Goal: Transaction & Acquisition: Purchase product/service

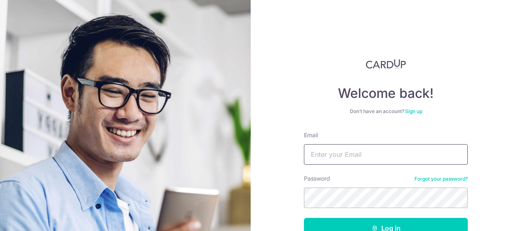
drag, startPoint x: 0, startPoint y: 0, endPoint x: 361, endPoint y: 148, distance: 390.1
click at [361, 148] on input "Email" at bounding box center [386, 154] width 164 height 20
type input "[EMAIL_ADDRESS][DOMAIN_NAME]"
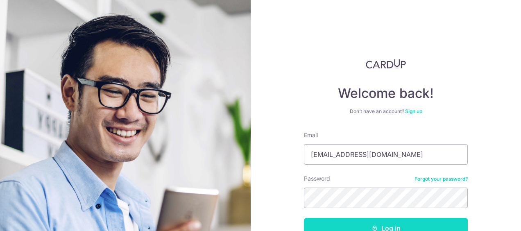
click at [358, 222] on button "Log in" at bounding box center [386, 228] width 164 height 20
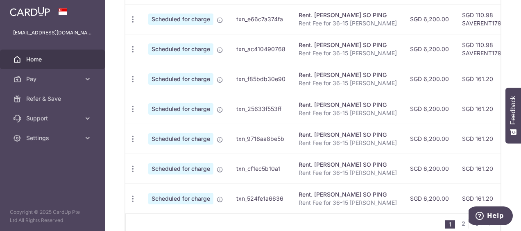
scroll to position [384, 0]
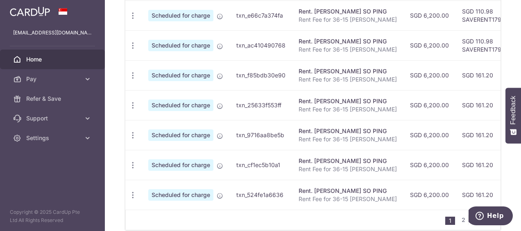
click at [464, 210] on nav "1 2 3" at bounding box center [473, 220] width 55 height 20
click at [460, 215] on link "2" at bounding box center [464, 220] width 10 height 10
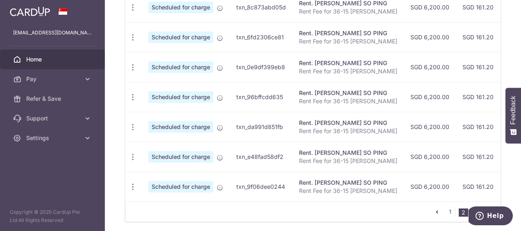
scroll to position [393, 0]
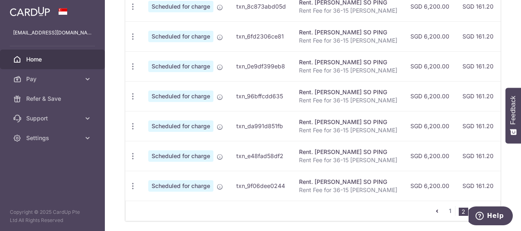
click at [476, 206] on link "3" at bounding box center [477, 211] width 10 height 10
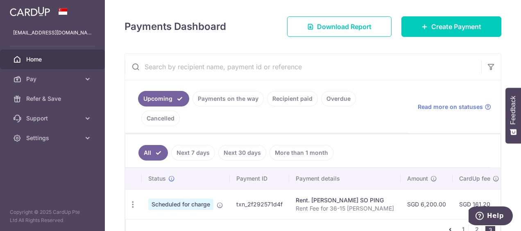
scroll to position [107, 0]
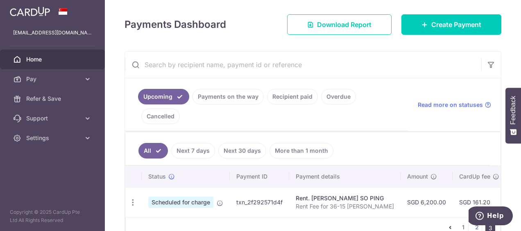
click at [289, 94] on link "Recipient paid" at bounding box center [292, 97] width 51 height 16
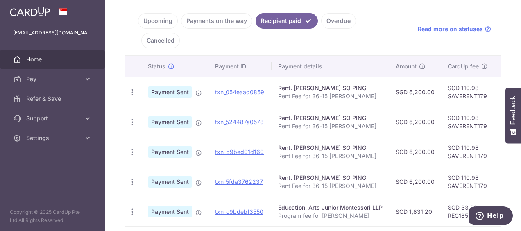
scroll to position [173, 0]
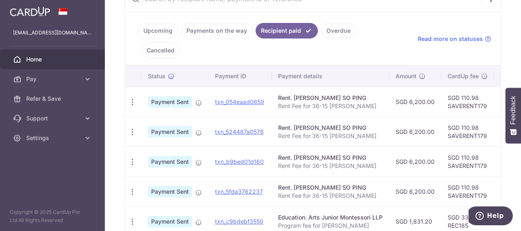
click at [234, 34] on link "Payments on the way" at bounding box center [216, 31] width 71 height 16
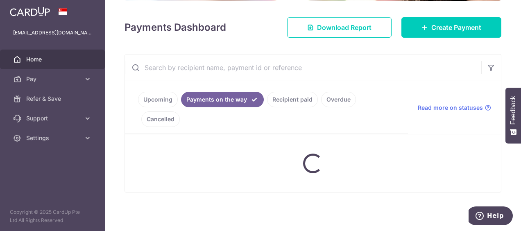
scroll to position [137, 0]
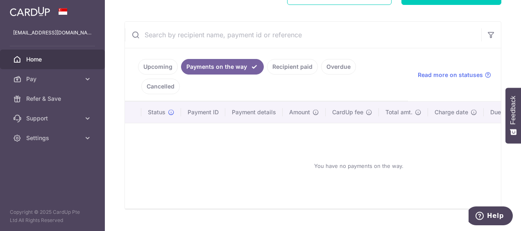
click at [299, 69] on link "Recipient paid" at bounding box center [292, 67] width 51 height 16
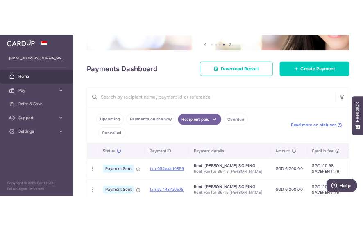
scroll to position [173, 0]
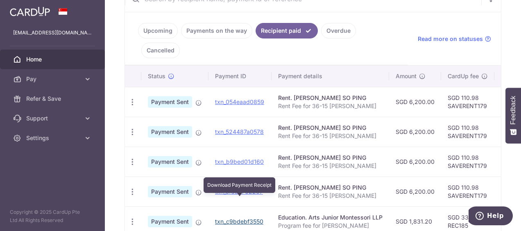
drag, startPoint x: 245, startPoint y: 203, endPoint x: 302, endPoint y: 26, distance: 185.6
click at [245, 218] on link "txn_c9bdebf3550" at bounding box center [239, 221] width 48 height 7
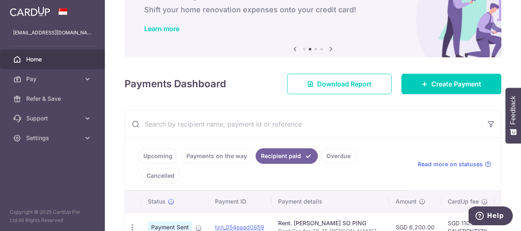
scroll to position [41, 0]
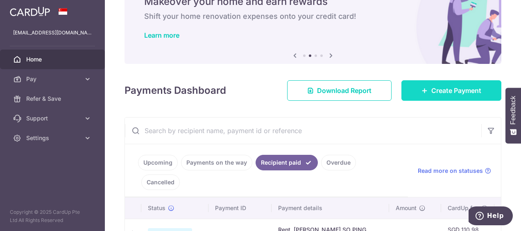
click at [443, 96] on link "Create Payment" at bounding box center [452, 90] width 100 height 20
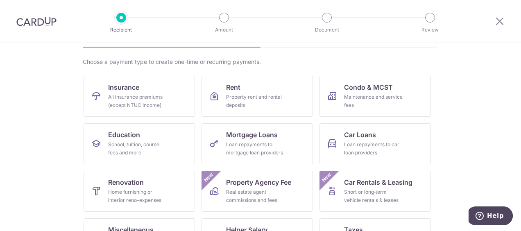
scroll to position [55, 0]
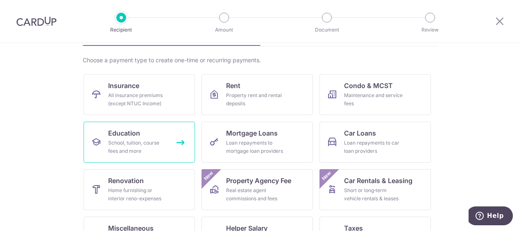
click at [180, 150] on link "Education School, tuition, course fees and more" at bounding box center [140, 142] width 112 height 41
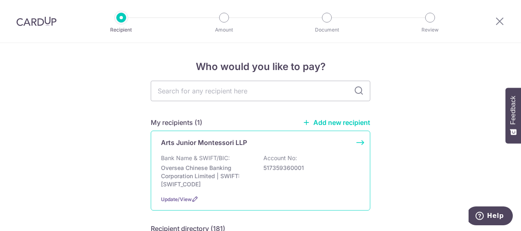
click at [293, 168] on p "517359360001" at bounding box center [310, 168] width 92 height 8
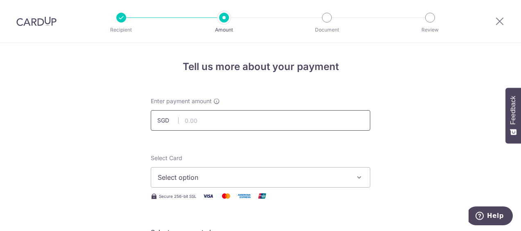
click at [253, 125] on input "text" at bounding box center [261, 120] width 220 height 20
type input "1,831.20"
click at [198, 166] on div "Select Card Select option Add credit card Your Cards **** 7618" at bounding box center [261, 171] width 220 height 34
click at [198, 174] on span "Select option" at bounding box center [253, 178] width 191 height 10
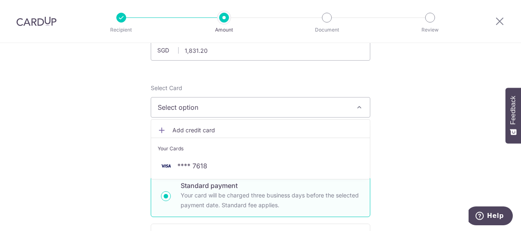
scroll to position [73, 0]
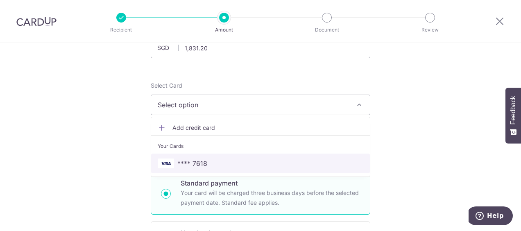
click at [304, 163] on span "**** 7618" at bounding box center [261, 164] width 206 height 10
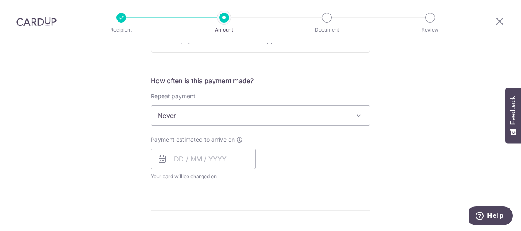
scroll to position [286, 0]
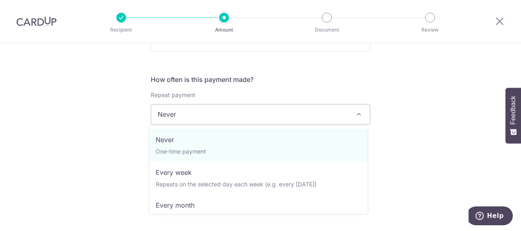
click at [333, 121] on span "Never" at bounding box center [260, 115] width 219 height 20
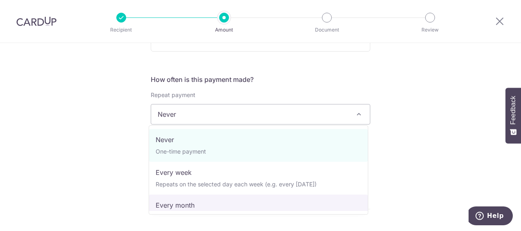
select select "3"
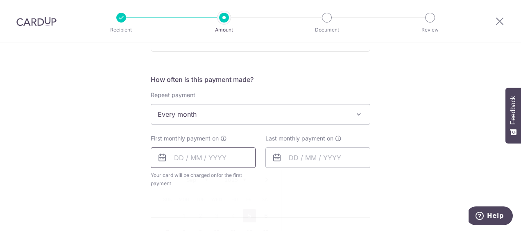
click at [222, 157] on input "text" at bounding box center [203, 158] width 105 height 20
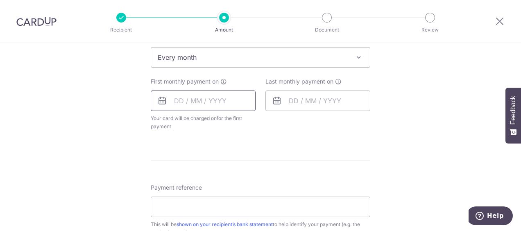
scroll to position [346, 0]
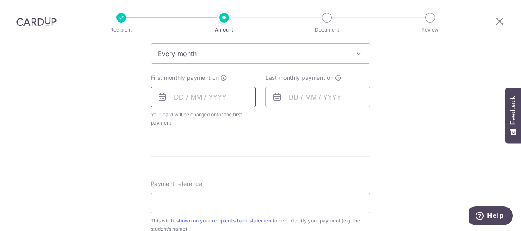
click at [232, 96] on input "text" at bounding box center [203, 97] width 105 height 20
click at [199, 130] on div "How often is this payment made? Repeat payment Never Every week Every month Eve…" at bounding box center [261, 74] width 220 height 120
click at [201, 94] on input "text" at bounding box center [203, 97] width 105 height 20
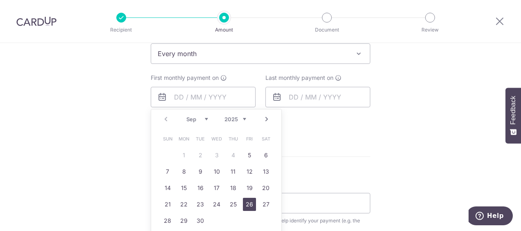
click at [248, 206] on link "26" at bounding box center [249, 204] width 13 height 13
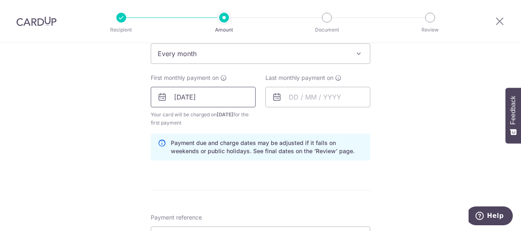
click at [236, 103] on input "26/09/2025" at bounding box center [203, 97] width 105 height 20
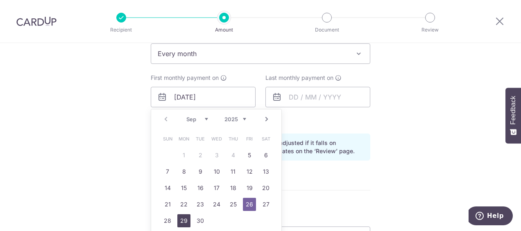
click at [180, 218] on link "29" at bounding box center [184, 220] width 13 height 13
type input "[DATE]"
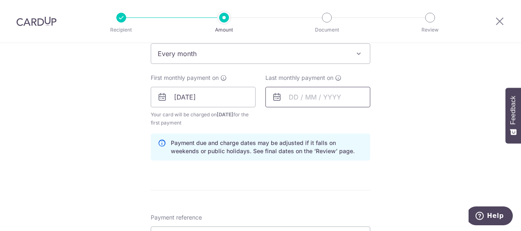
click at [301, 102] on input "text" at bounding box center [318, 97] width 105 height 20
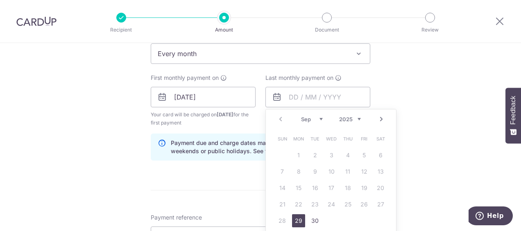
click at [377, 118] on link "Next" at bounding box center [382, 119] width 10 height 10
click at [330, 225] on link "31" at bounding box center [331, 220] width 13 height 13
type input "[DATE]"
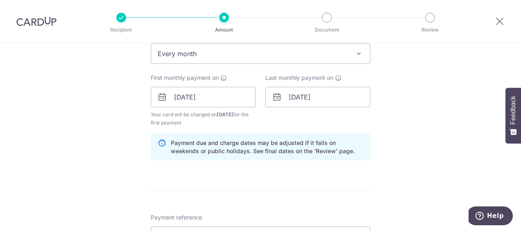
click at [381, 181] on div "Tell us more about your payment Enter payment amount SGD 1,831.20 1831.20 Selec…" at bounding box center [260, 88] width 521 height 783
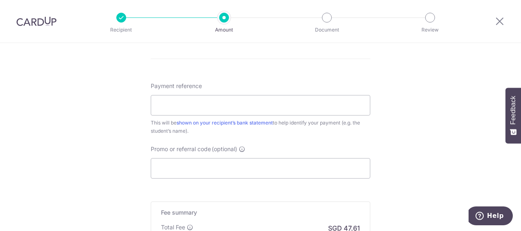
scroll to position [480, 0]
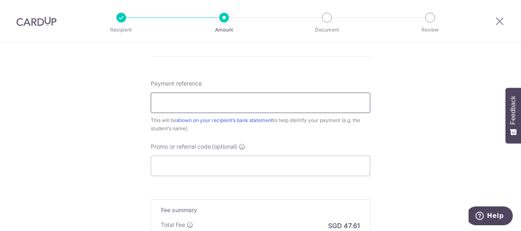
click at [305, 104] on input "Payment reference" at bounding box center [261, 103] width 220 height 20
type input "Program fee for [PERSON_NAME]"
click at [266, 172] on input "Promo or referral code (optional)" at bounding box center [261, 166] width 220 height 20
paste input "REC185"
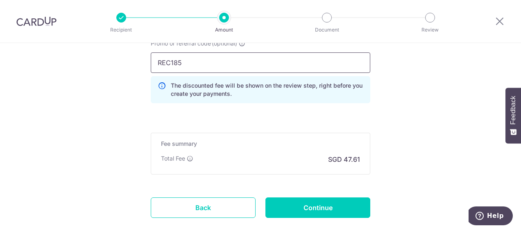
scroll to position [588, 0]
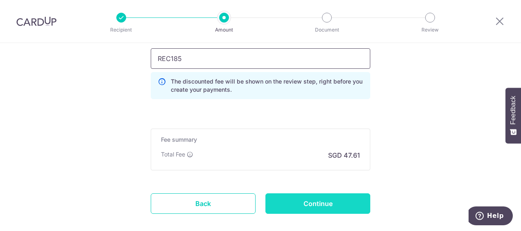
type input "REC185"
click at [356, 205] on input "Continue" at bounding box center [318, 203] width 105 height 20
type input "Create Schedule"
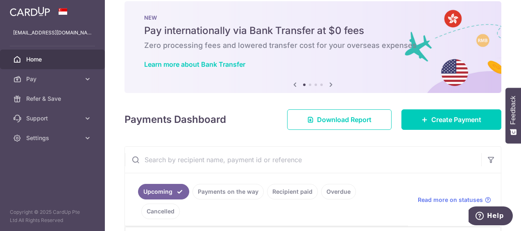
scroll to position [33, 0]
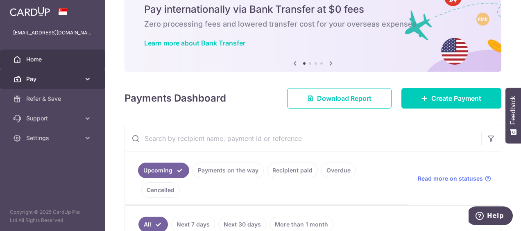
click at [87, 73] on link "Pay" at bounding box center [52, 79] width 105 height 20
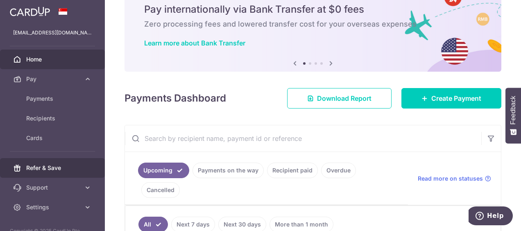
click at [74, 166] on span "Refer & Save" at bounding box center [53, 168] width 54 height 8
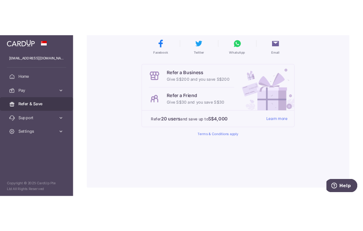
scroll to position [180, 0]
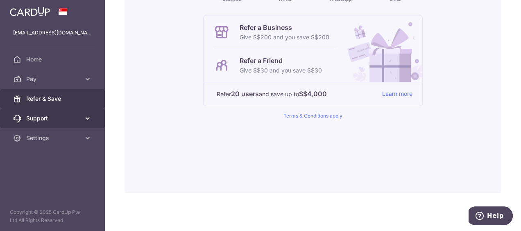
click at [90, 121] on icon at bounding box center [88, 118] width 8 height 8
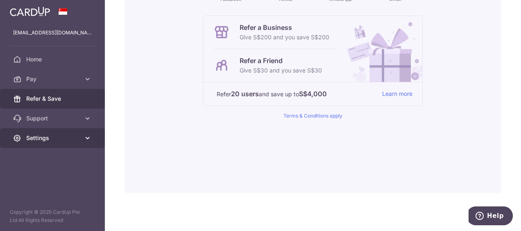
click at [89, 143] on link "Settings" at bounding box center [52, 138] width 105 height 20
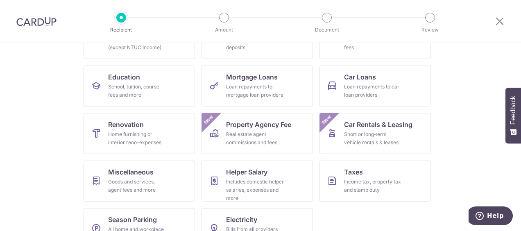
scroll to position [130, 0]
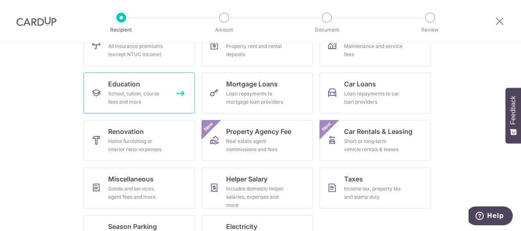
click at [163, 97] on div "School, tuition, course fees and more" at bounding box center [137, 98] width 59 height 16
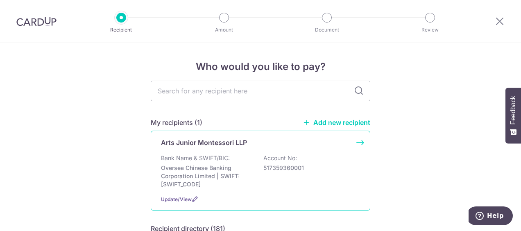
click at [274, 155] on p "Account No:" at bounding box center [281, 158] width 34 height 8
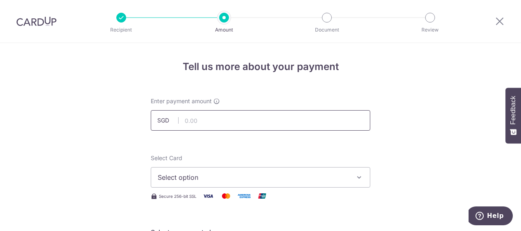
click at [321, 125] on input "text" at bounding box center [261, 120] width 220 height 20
type input "1,831.20"
click at [202, 173] on span "Select option" at bounding box center [253, 178] width 191 height 10
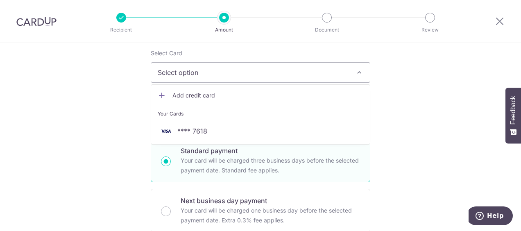
scroll to position [113, 0]
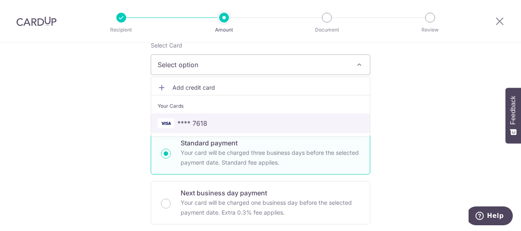
click at [310, 127] on span "**** 7618" at bounding box center [261, 123] width 206 height 10
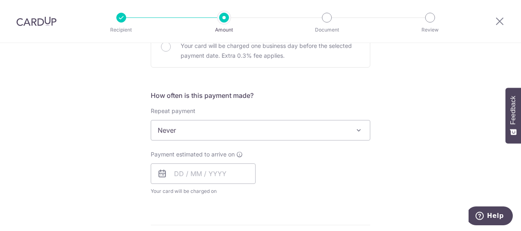
scroll to position [273, 0]
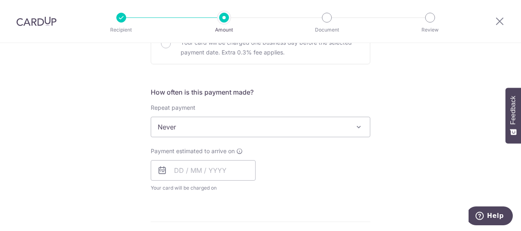
click at [318, 131] on span "Never" at bounding box center [260, 127] width 219 height 20
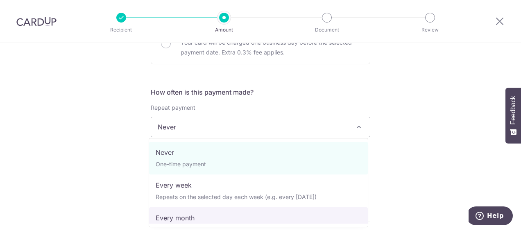
select select "3"
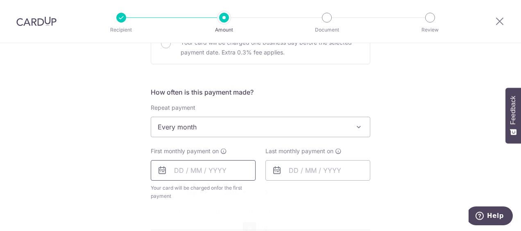
click at [232, 180] on input "text" at bounding box center [203, 170] width 105 height 20
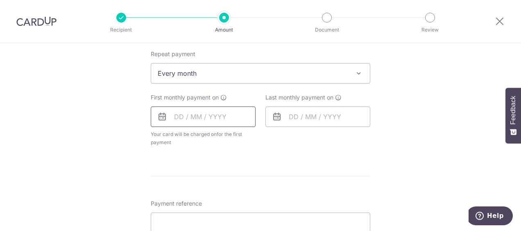
scroll to position [349, 0]
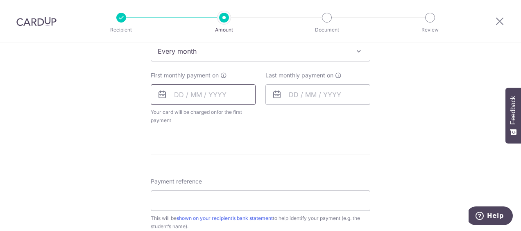
click at [229, 97] on input "text" at bounding box center [203, 94] width 105 height 20
click at [214, 134] on form "Enter payment amount SGD 1,831.20 1831.20 Select Card **** 7618 Add credit card…" at bounding box center [261, 76] width 220 height 657
click at [209, 91] on input "text" at bounding box center [203, 94] width 105 height 20
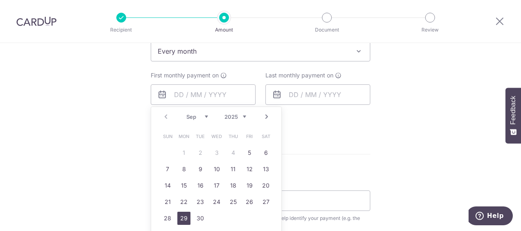
click at [181, 218] on link "29" at bounding box center [184, 218] width 13 height 13
type input "[DATE]"
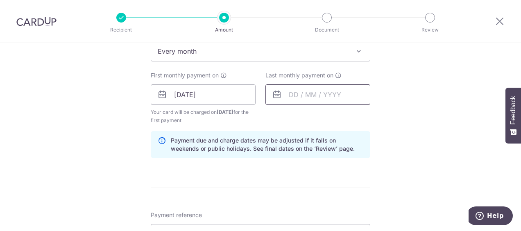
click at [334, 93] on input "text" at bounding box center [318, 94] width 105 height 20
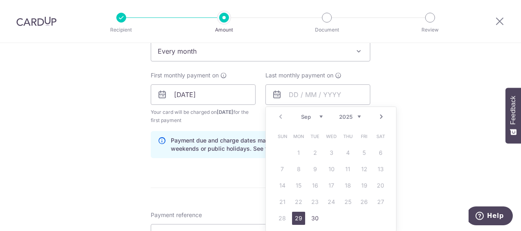
click at [378, 116] on link "Next" at bounding box center [382, 117] width 10 height 10
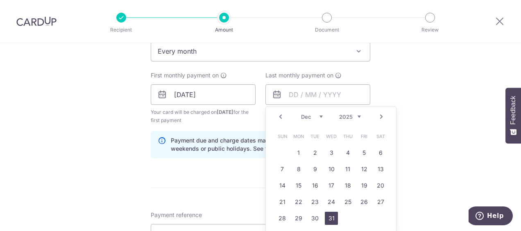
click at [328, 219] on link "31" at bounding box center [331, 218] width 13 height 13
type input "31/12/2025"
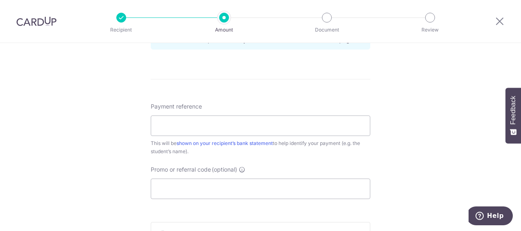
scroll to position [458, 0]
click at [294, 122] on input "Payment reference" at bounding box center [261, 125] width 220 height 20
type input "Program fee for [PERSON_NAME]"
click at [211, 181] on input "Promo or referral code (optional)" at bounding box center [261, 188] width 220 height 20
paste input "REC185"
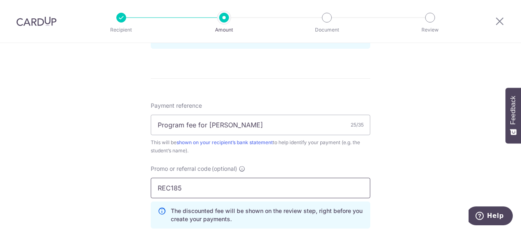
type input "REC185"
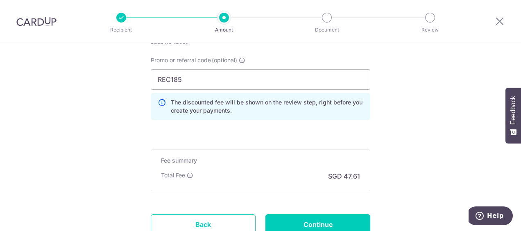
scroll to position [630, 0]
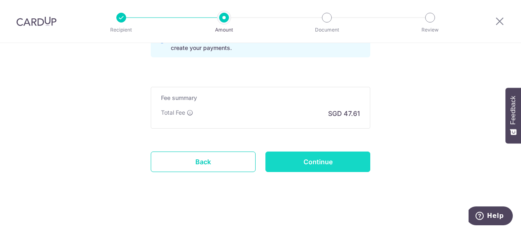
click at [341, 167] on input "Continue" at bounding box center [318, 162] width 105 height 20
type input "Create Schedule"
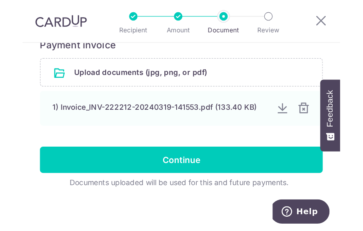
scroll to position [146, 0]
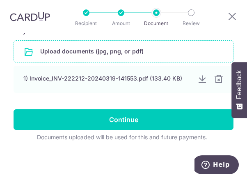
click at [171, 55] on input "file" at bounding box center [123, 51] width 219 height 21
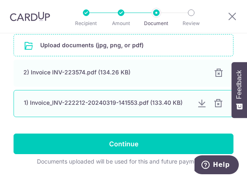
click at [213, 108] on div at bounding box center [218, 103] width 10 height 10
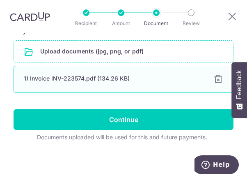
click at [116, 87] on div "1) Invoice INV-223574.pdf (134.26 KB) 100%" at bounding box center [124, 79] width 220 height 27
click at [116, 84] on div "1) Invoice INV-223574.pdf (134.26 KB) 100%" at bounding box center [124, 79] width 220 height 27
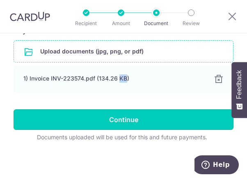
drag, startPoint x: 116, startPoint y: 84, endPoint x: 123, endPoint y: 123, distance: 39.2
click at [123, 123] on input "Continue" at bounding box center [124, 119] width 220 height 20
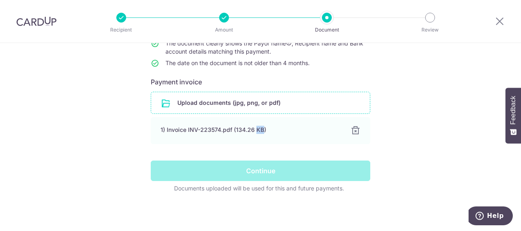
scroll to position [104, 0]
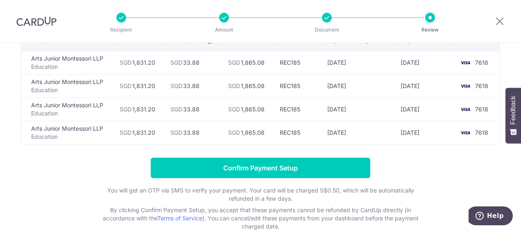
scroll to position [77, 0]
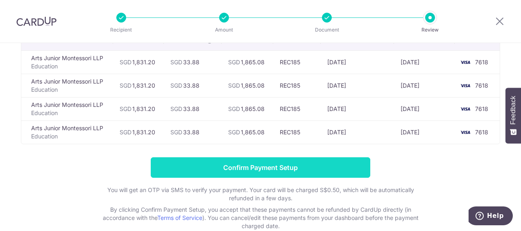
click at [314, 161] on input "Confirm Payment Setup" at bounding box center [261, 167] width 220 height 20
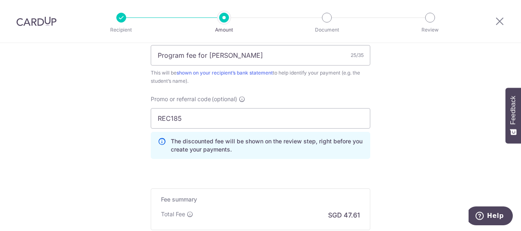
scroll to position [567, 0]
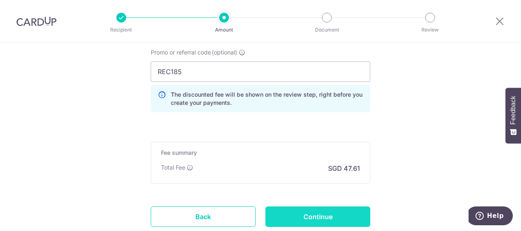
click at [351, 215] on input "Continue" at bounding box center [318, 217] width 105 height 20
type input "Update Schedule"
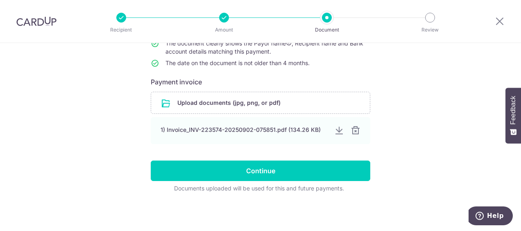
scroll to position [97, 0]
click at [331, 189] on form "Your supporting documents will enable us to approve your payments smoothly! Ple…" at bounding box center [261, 97] width 220 height 192
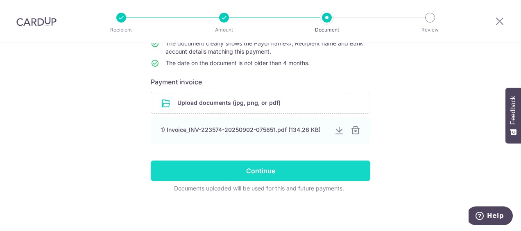
click at [334, 181] on input "Continue" at bounding box center [261, 171] width 220 height 20
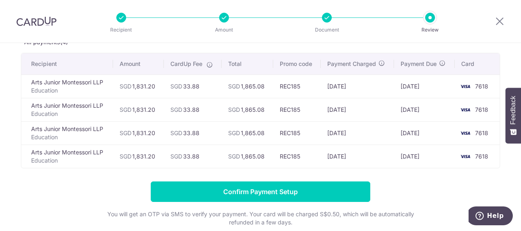
scroll to position [107, 0]
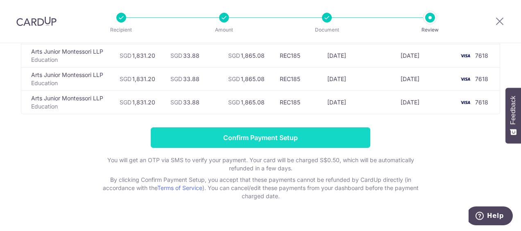
click at [338, 146] on input "Confirm Payment Setup" at bounding box center [261, 137] width 220 height 20
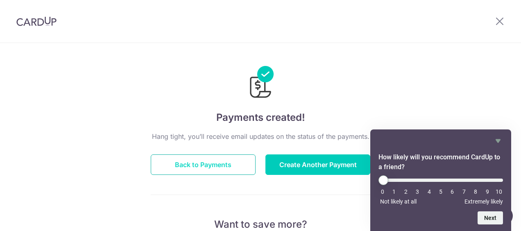
click at [230, 164] on button "Back to Payments" at bounding box center [203, 165] width 105 height 20
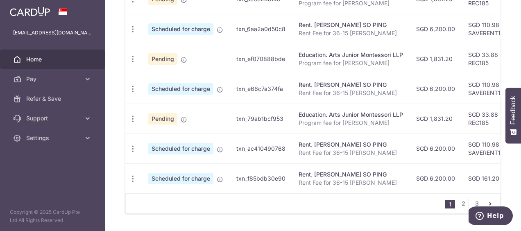
scroll to position [403, 0]
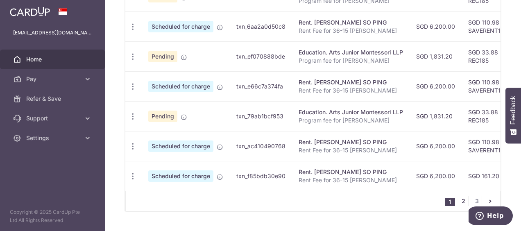
click at [460, 196] on link "2" at bounding box center [464, 201] width 10 height 10
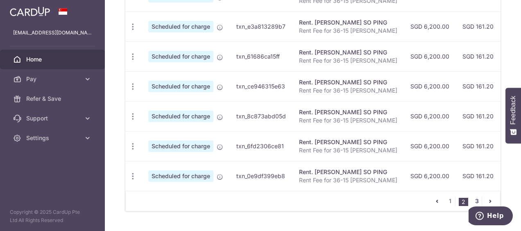
click at [476, 196] on link "3" at bounding box center [477, 201] width 10 height 10
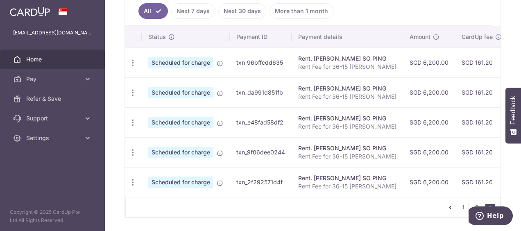
scroll to position [254, 0]
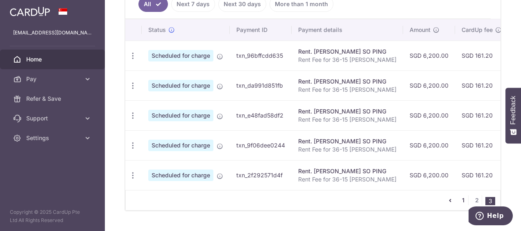
click at [459, 196] on link "1" at bounding box center [464, 201] width 10 height 10
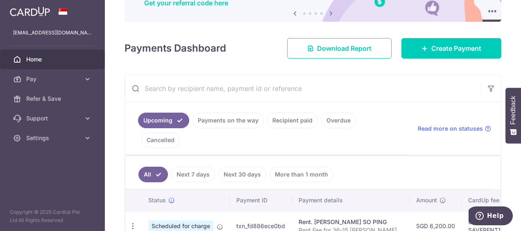
click at [275, 116] on link "Recipient paid" at bounding box center [292, 121] width 51 height 16
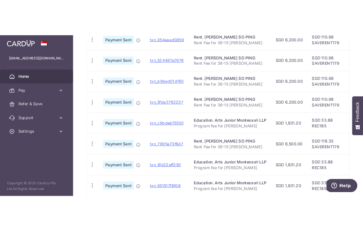
scroll to position [269, 0]
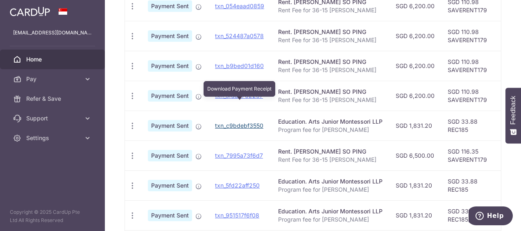
click at [246, 122] on link "txn_c9bdebf3550" at bounding box center [239, 125] width 48 height 7
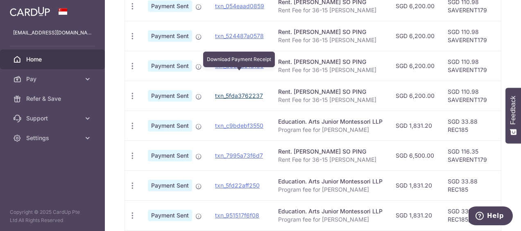
click at [244, 92] on link "txn_5fda3762237" at bounding box center [239, 95] width 48 height 7
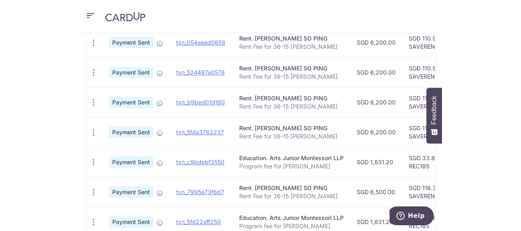
scroll to position [267, 0]
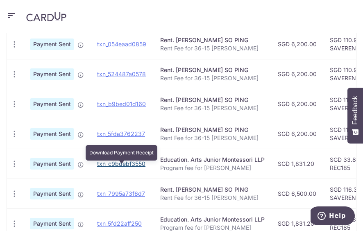
drag, startPoint x: 116, startPoint y: 169, endPoint x: 291, endPoint y: 28, distance: 225.0
click at [116, 167] on link "txn_c9bdebf3550" at bounding box center [121, 163] width 48 height 7
